Goal: Task Accomplishment & Management: Manage account settings

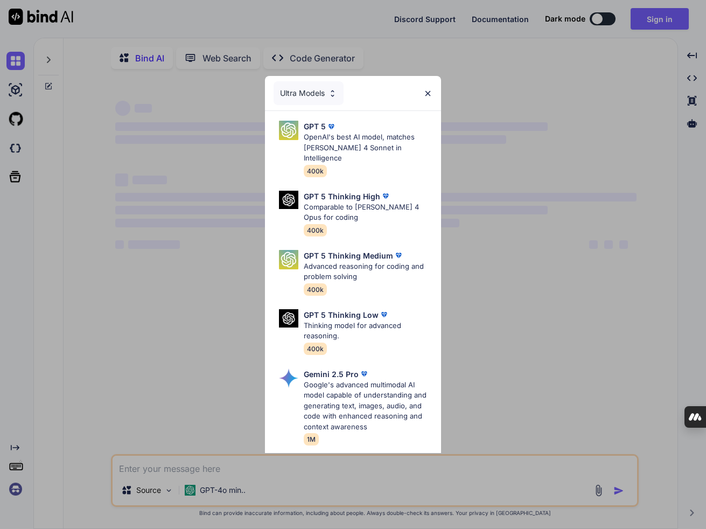
type textarea "x"
click at [430, 91] on img at bounding box center [427, 93] width 9 height 9
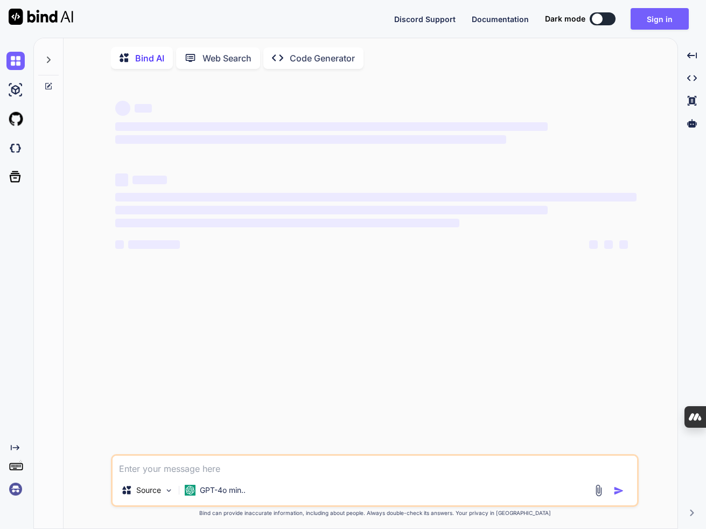
click at [16, 484] on img at bounding box center [15, 489] width 18 height 18
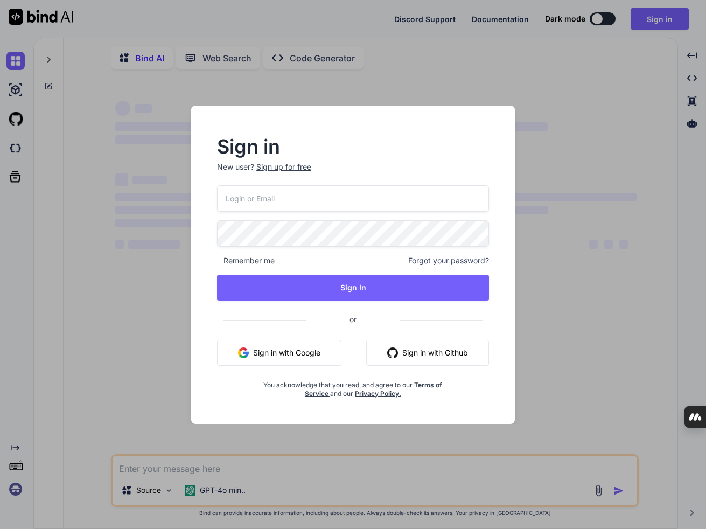
type input "[EMAIL_ADDRESS][DOMAIN_NAME]"
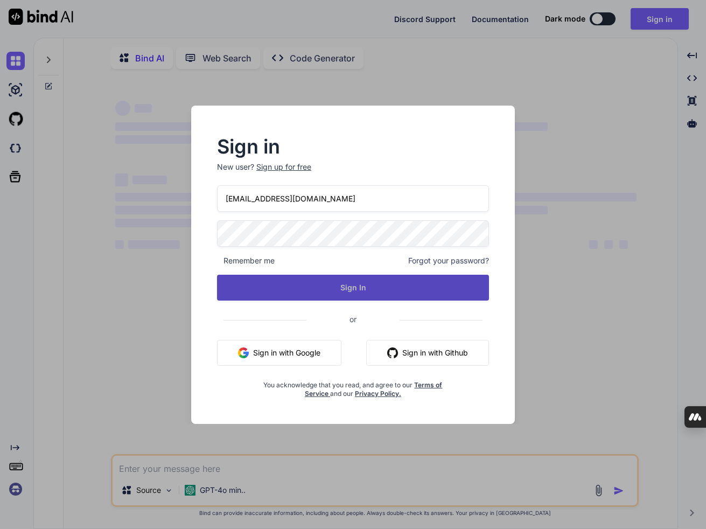
click at [284, 285] on button "Sign In" at bounding box center [353, 288] width 272 height 26
click at [366, 288] on button "Sign In" at bounding box center [353, 288] width 272 height 26
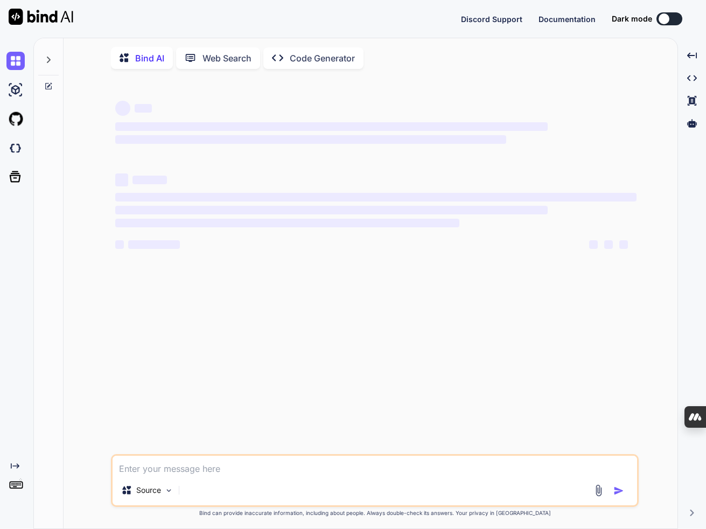
type textarea "x"
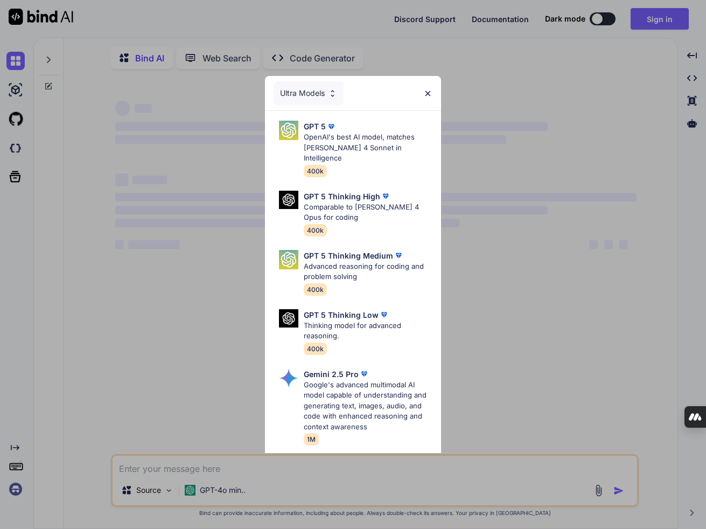
click at [94, 410] on div "Ultra Models GPT 5 OpenAI's best AI model, matches [PERSON_NAME] 4 Sonnet in In…" at bounding box center [353, 264] width 706 height 529
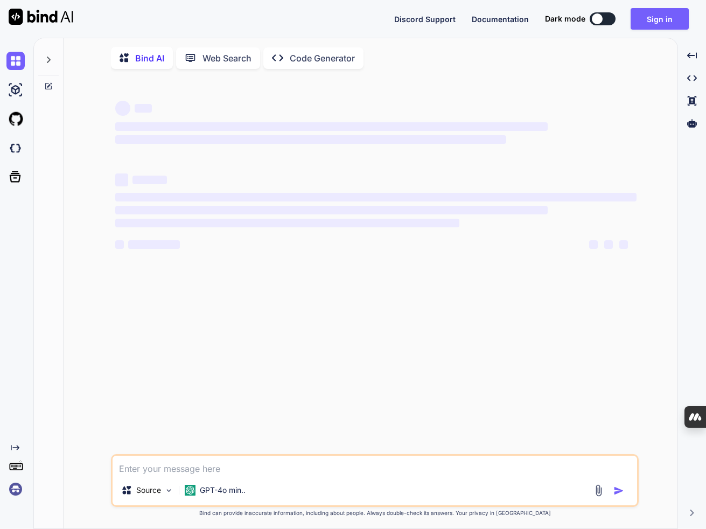
click at [22, 488] on img at bounding box center [15, 489] width 18 height 18
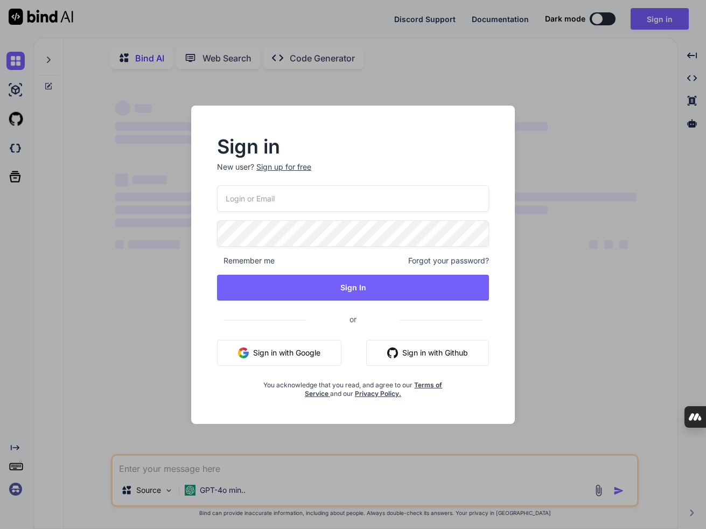
type input "[EMAIL_ADDRESS][DOMAIN_NAME]"
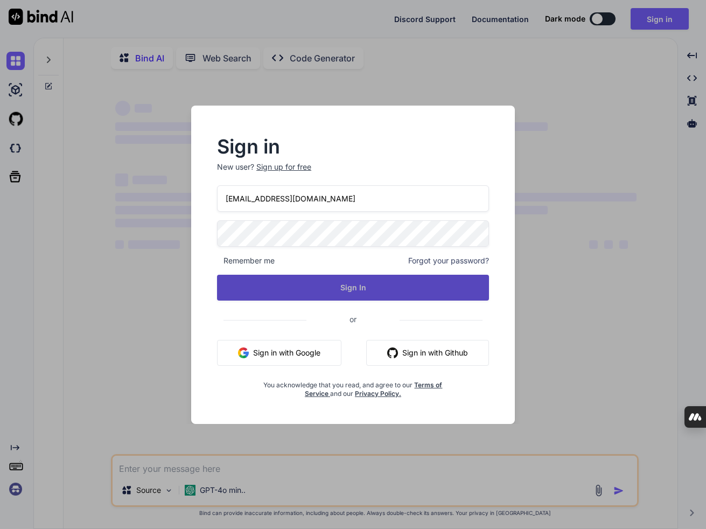
click at [306, 284] on button "Sign In" at bounding box center [353, 288] width 272 height 26
click at [296, 289] on button "Sign In" at bounding box center [353, 288] width 272 height 26
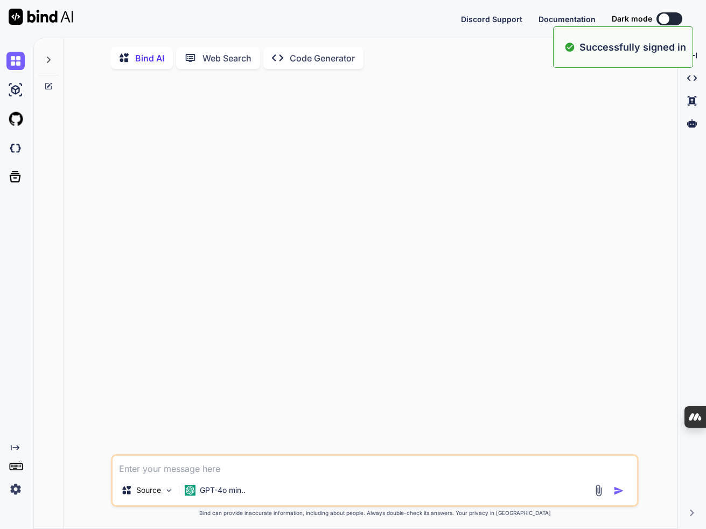
click at [13, 490] on img at bounding box center [15, 489] width 18 height 18
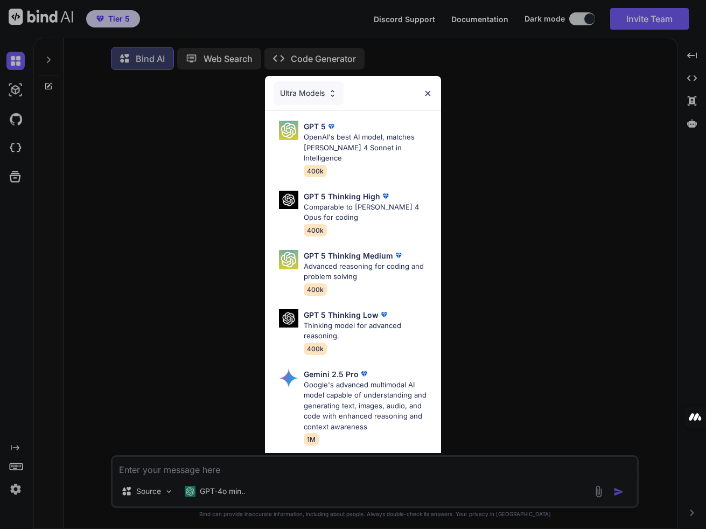
click at [427, 93] on img at bounding box center [427, 93] width 9 height 9
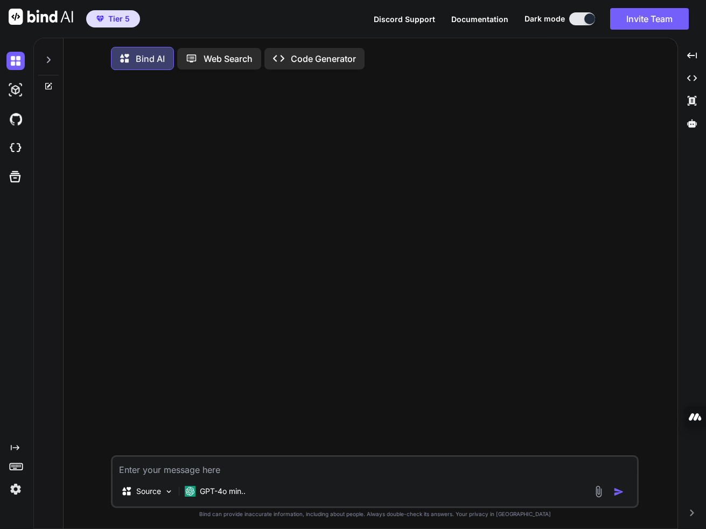
click at [18, 491] on img at bounding box center [15, 489] width 18 height 18
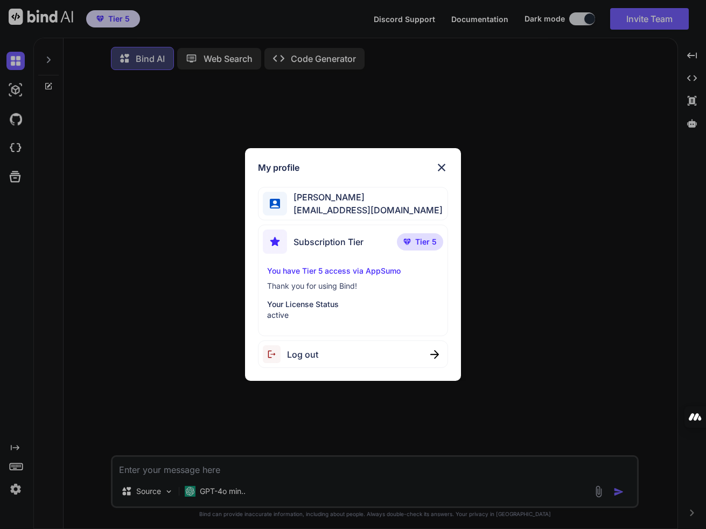
click at [444, 159] on div "My profile [PERSON_NAME] [PERSON_NAME][EMAIL_ADDRESS][DOMAIN_NAME] Subscription…" at bounding box center [353, 264] width 216 height 233
click at [206, 490] on div "My profile [PERSON_NAME] [PERSON_NAME][EMAIL_ADDRESS][DOMAIN_NAME] Subscription…" at bounding box center [353, 264] width 706 height 529
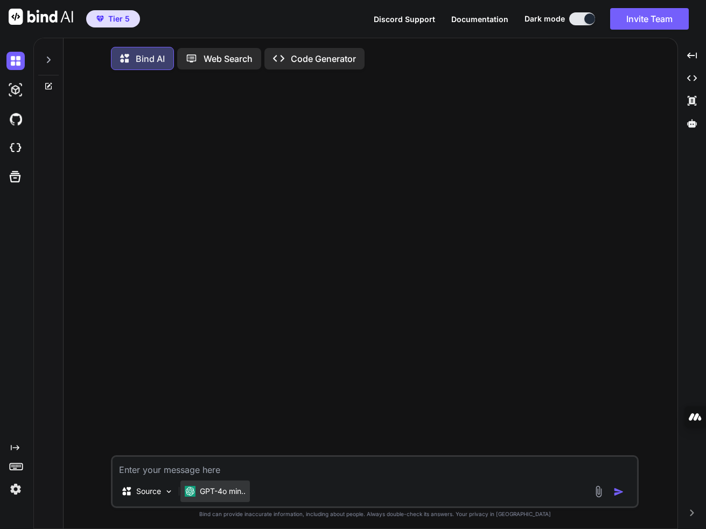
click at [215, 491] on p "GPT-4o min.." at bounding box center [223, 491] width 46 height 11
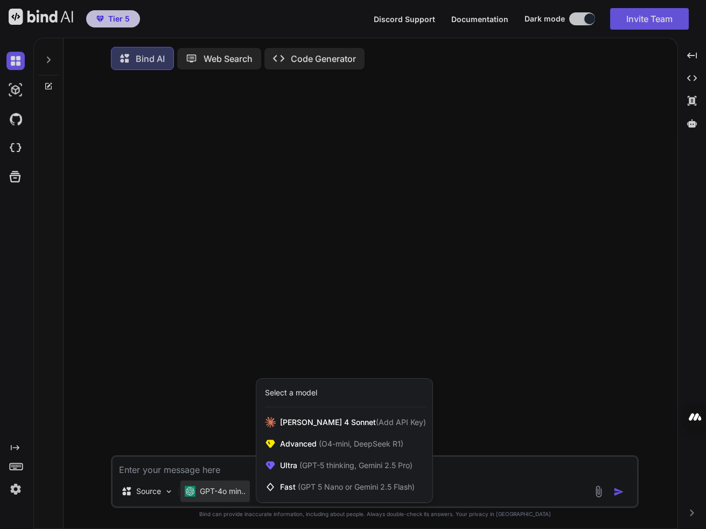
click at [313, 392] on div "Select a model" at bounding box center [291, 392] width 52 height 11
click at [346, 469] on span "(GPT-5 thinking, Gemini 2.5 Pro)" at bounding box center [354, 464] width 115 height 9
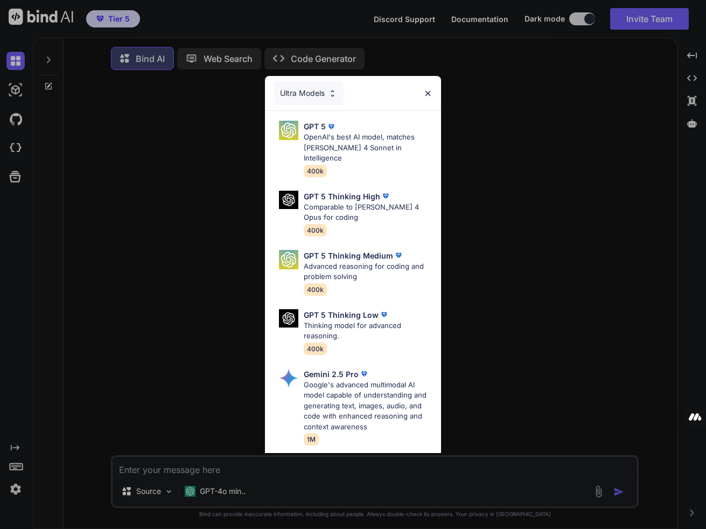
click at [223, 493] on div "Ultra Models GPT 5 OpenAI's best AI model, matches [PERSON_NAME] 4 Sonnet in In…" at bounding box center [353, 264] width 706 height 529
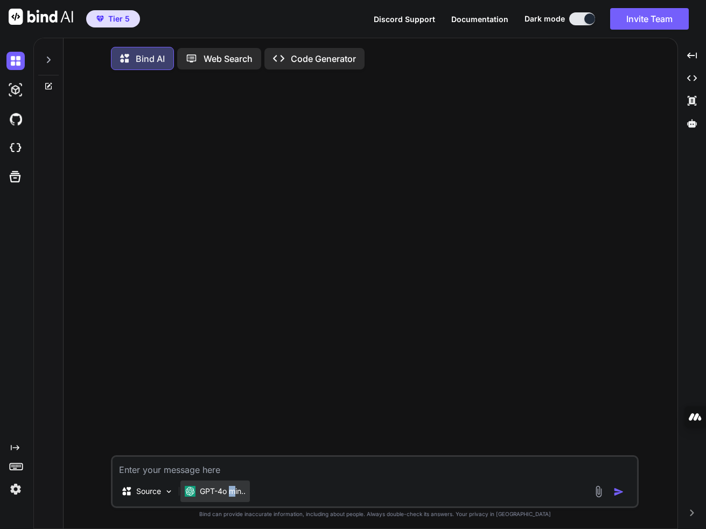
click at [231, 494] on p "GPT-4o min.." at bounding box center [223, 491] width 46 height 11
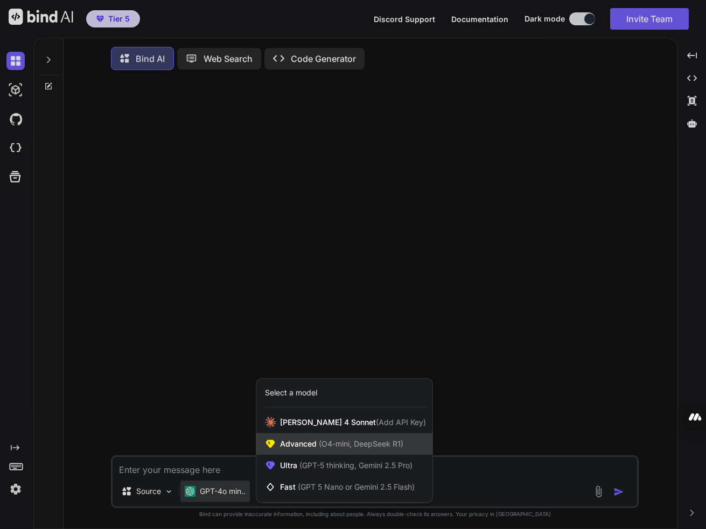
click at [289, 447] on span "Advanced (O4-mini, DeepSeek R1)" at bounding box center [341, 443] width 123 height 11
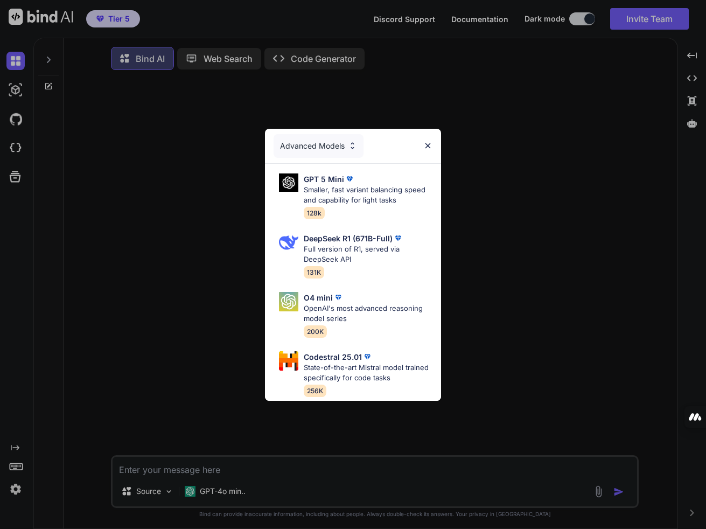
click at [227, 493] on div "Advanced Models GPT 5 Mini Smaller, fast variant balancing speed and capability…" at bounding box center [353, 264] width 706 height 529
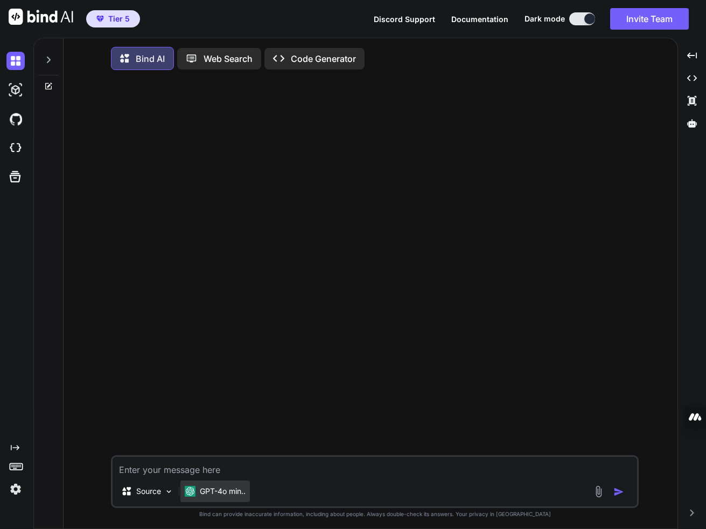
click at [236, 501] on div "GPT-4o min.." at bounding box center [214, 491] width 69 height 22
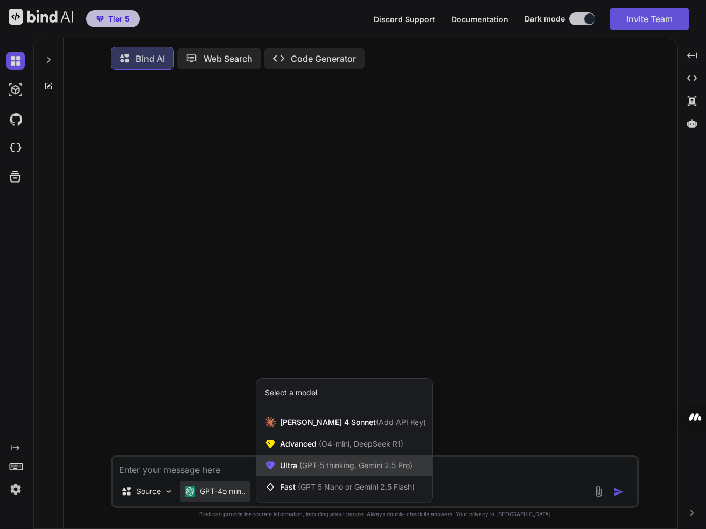
click at [312, 469] on span "(GPT-5 thinking, Gemini 2.5 Pro)" at bounding box center [354, 464] width 115 height 9
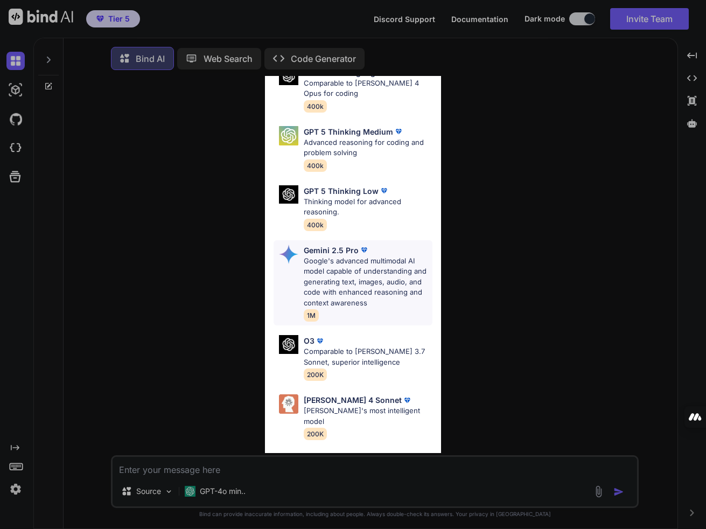
scroll to position [150, 0]
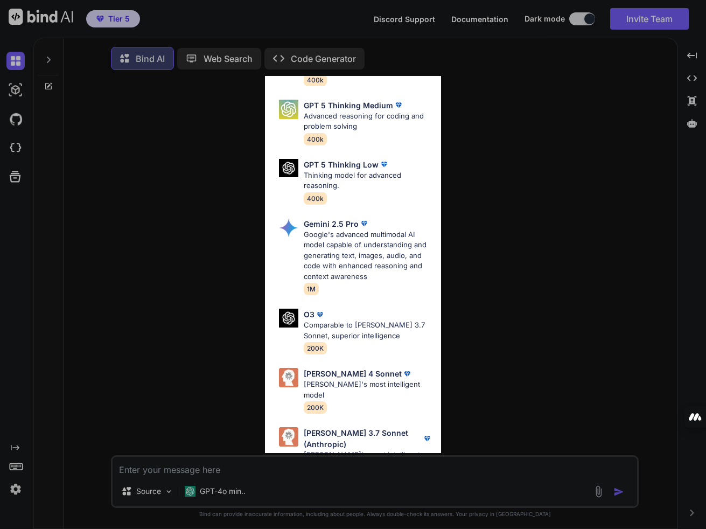
click at [17, 485] on div "Ultra Models GPT 5 OpenAI's best AI model, matches [PERSON_NAME] 4 Sonnet in In…" at bounding box center [353, 264] width 706 height 529
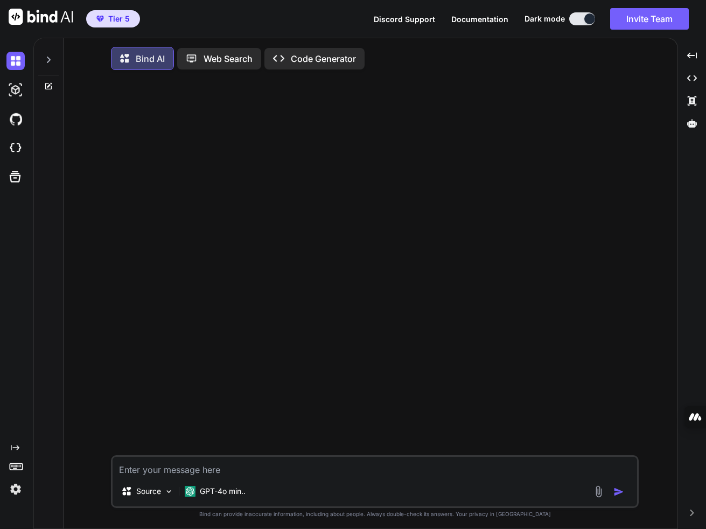
click at [19, 491] on img at bounding box center [15, 489] width 18 height 18
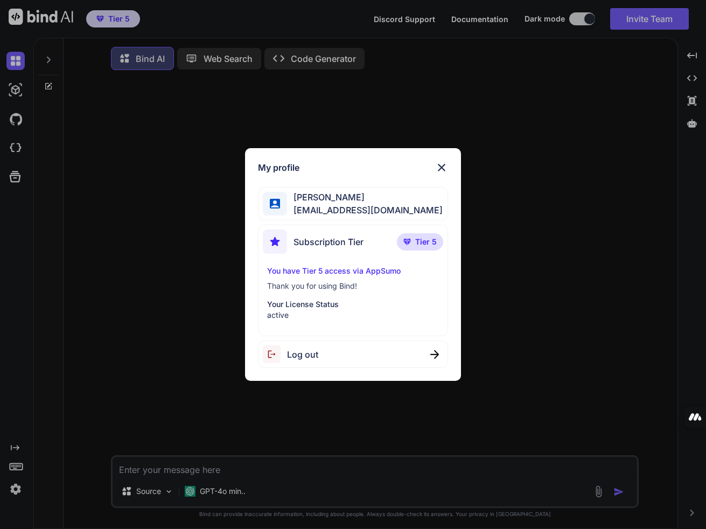
click at [226, 492] on div "My profile [PERSON_NAME] [PERSON_NAME][EMAIL_ADDRESS][DOMAIN_NAME] Subscription…" at bounding box center [353, 264] width 706 height 529
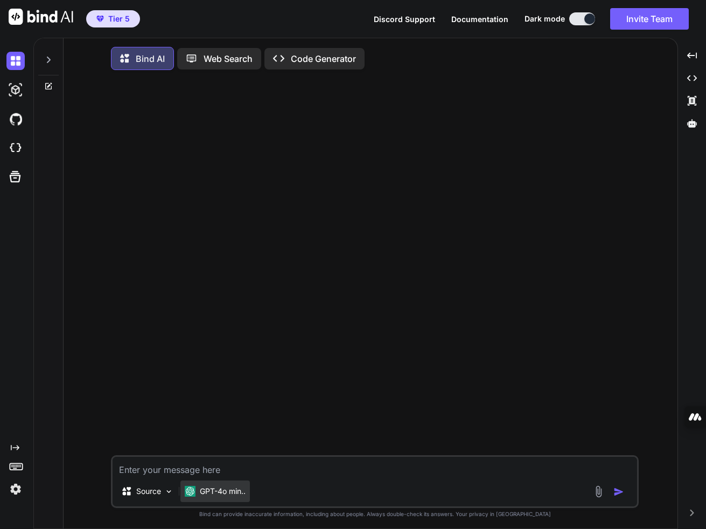
click at [226, 492] on p "GPT-4o min.." at bounding box center [223, 491] width 46 height 11
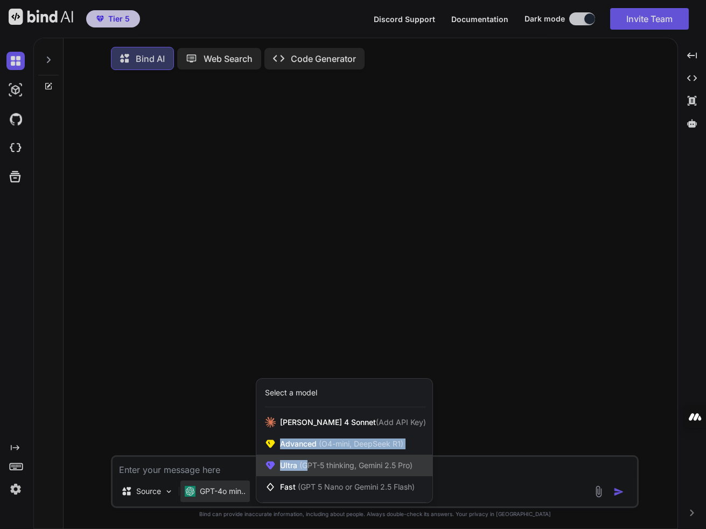
drag, startPoint x: 302, startPoint y: 432, endPoint x: 309, endPoint y: 467, distance: 36.2
click at [308, 473] on div "[PERSON_NAME] 4 Sonnet (Add API Key) Advanced (O4-mini, DeepSeek R1) Ultra (GPT…" at bounding box center [344, 454] width 176 height 86
click at [307, 466] on span "(GPT-5 thinking, Gemini 2.5 Pro)" at bounding box center [354, 464] width 115 height 9
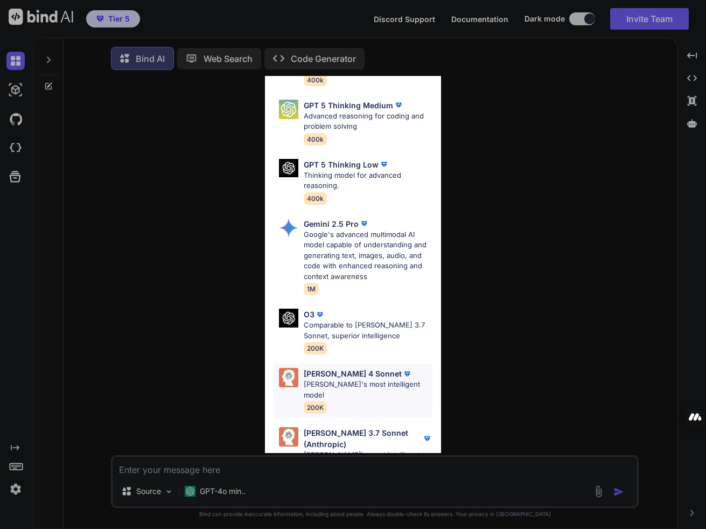
click at [341, 378] on div "[PERSON_NAME] 4 Sonnet [PERSON_NAME]'s most intelligent model 200K" at bounding box center [368, 390] width 129 height 45
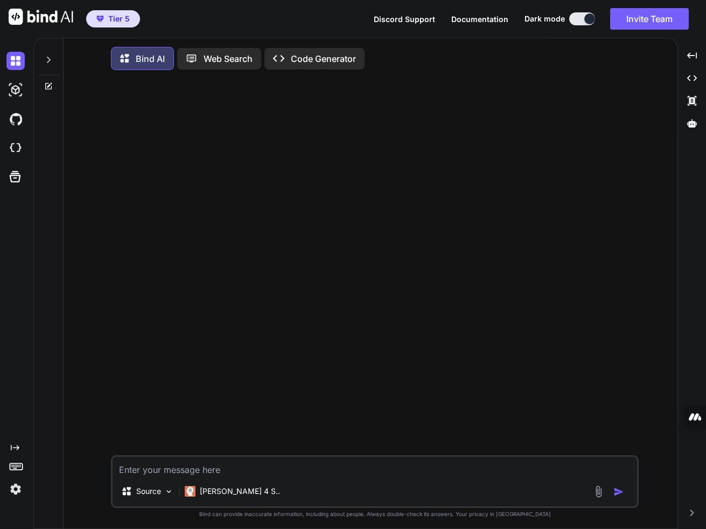
click at [17, 488] on img at bounding box center [15, 489] width 18 height 18
